Goal: Find specific page/section: Find specific page/section

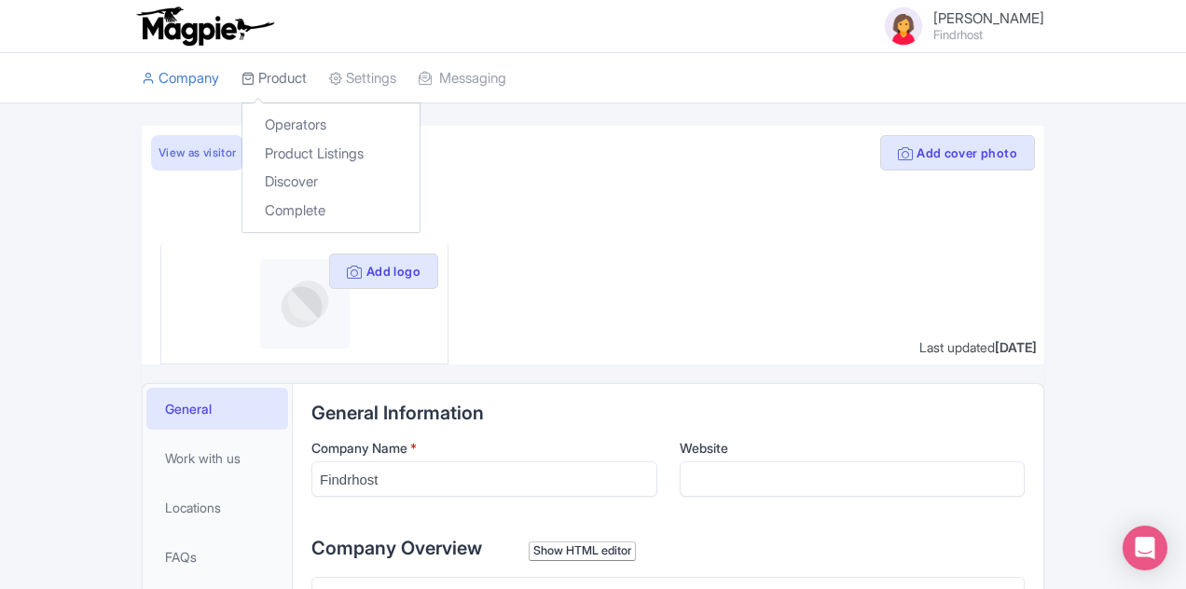
click at [242, 71] on link "Product" at bounding box center [274, 78] width 65 height 51
click at [242, 156] on link "Product Listings" at bounding box center [330, 154] width 177 height 29
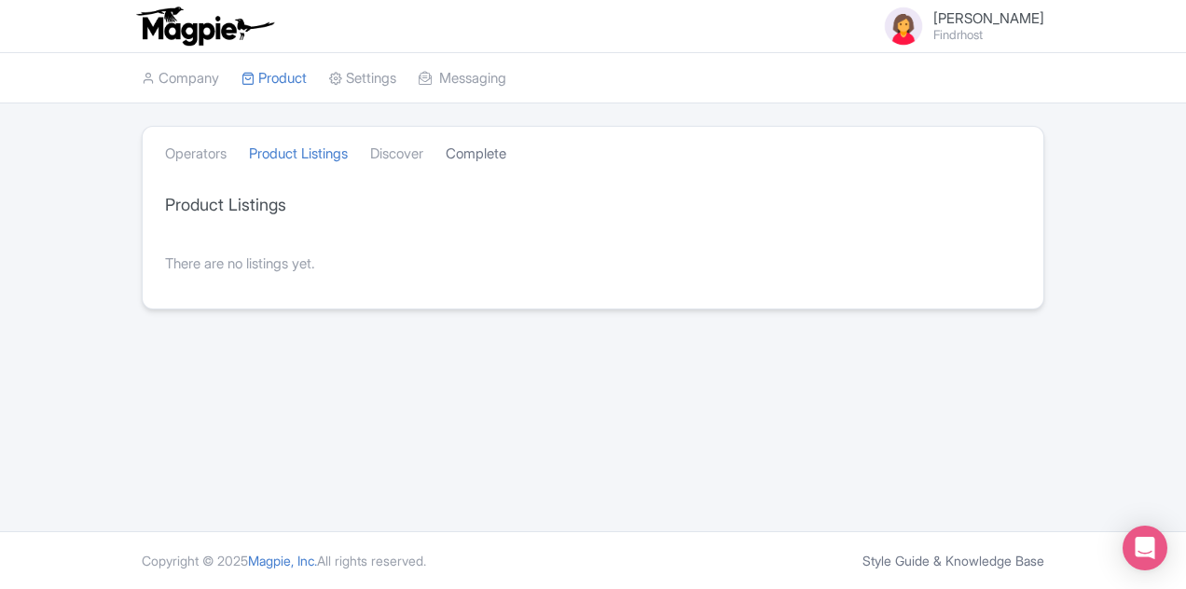
click at [446, 155] on link "Complete" at bounding box center [476, 154] width 61 height 51
